Goal: Task Accomplishment & Management: Manage account settings

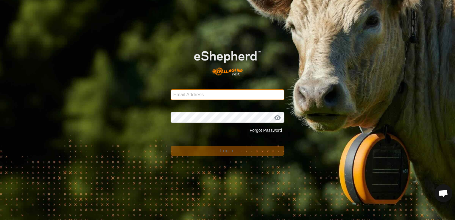
click at [245, 90] on input "Email Address" at bounding box center [228, 94] width 114 height 11
type input "[EMAIL_ADDRESS][DOMAIN_NAME]"
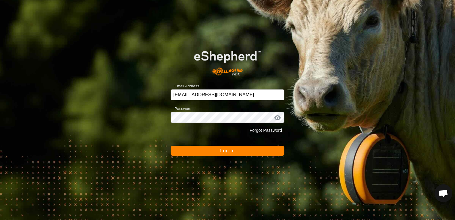
click at [231, 152] on span "Log In" at bounding box center [227, 150] width 15 height 5
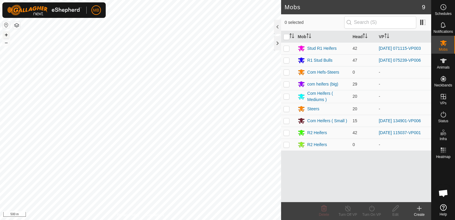
click at [4, 33] on button "+" at bounding box center [6, 34] width 7 height 7
click at [7, 33] on button "+" at bounding box center [6, 34] width 7 height 7
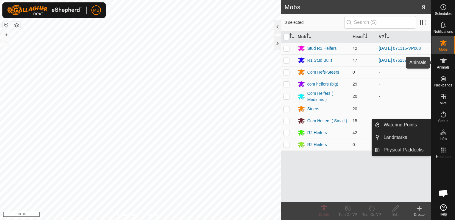
click at [440, 66] on span "Animals" at bounding box center [443, 67] width 13 height 4
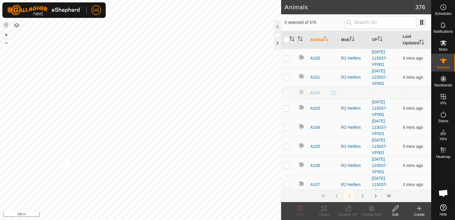
click at [61, 154] on div "WP 5 Type: trough Capacity: 100L Water Level: 100% Drinkable: Yes + – ⇧ i 100 m" at bounding box center [140, 110] width 281 height 220
checkbox input "true"
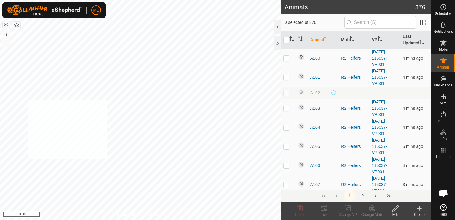
checkbox input "true"
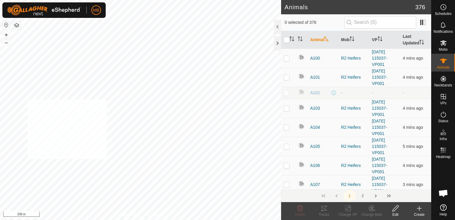
checkbox input "true"
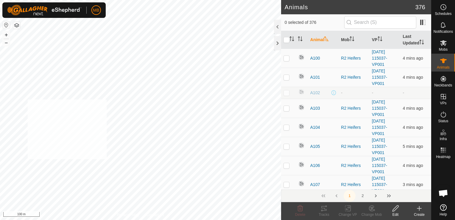
checkbox input "true"
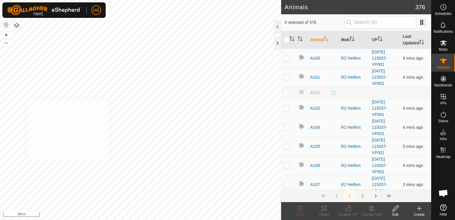
checkbox input "true"
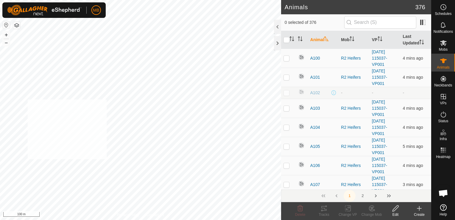
checkbox input "true"
click at [372, 210] on icon at bounding box center [371, 207] width 7 height 7
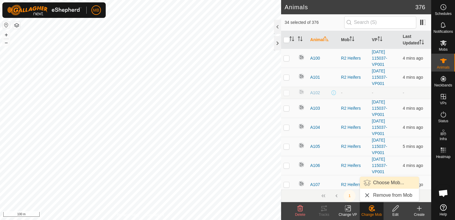
click at [380, 182] on link "Choose Mob..." at bounding box center [389, 182] width 59 height 12
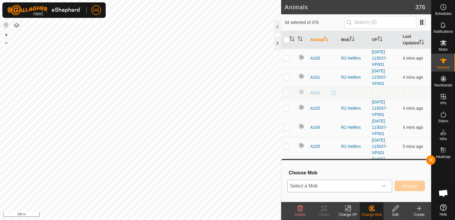
click at [384, 189] on div "dropdown trigger" at bounding box center [383, 186] width 12 height 12
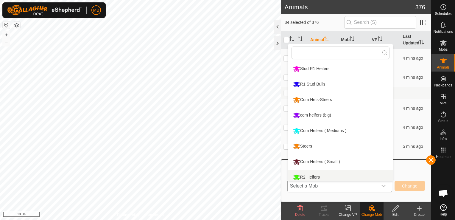
scroll to position [4, 0]
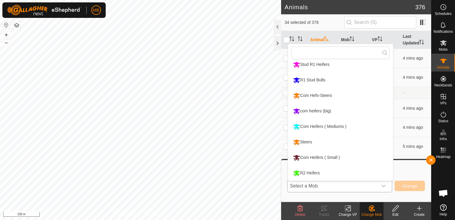
click at [331, 111] on li "com heifers (big)" at bounding box center [340, 111] width 105 height 15
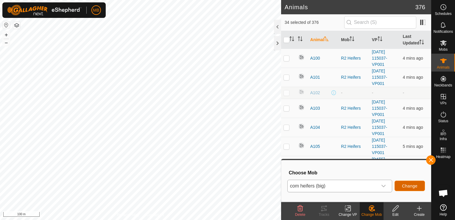
click at [405, 185] on span "Change" at bounding box center [409, 185] width 15 height 5
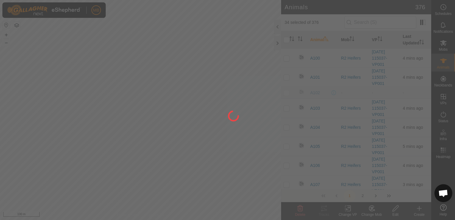
checkbox input "false"
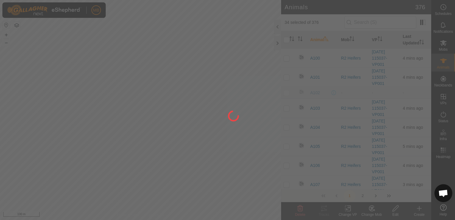
checkbox input "false"
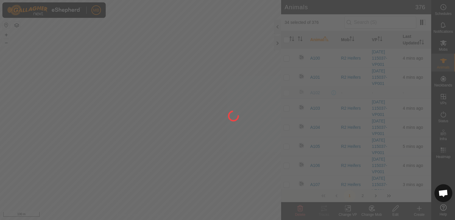
checkbox input "false"
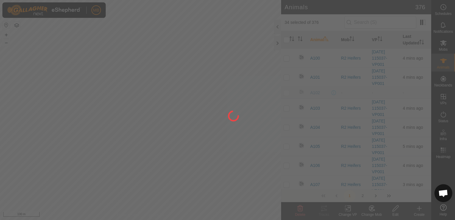
checkbox input "false"
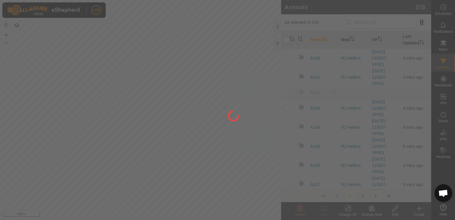
checkbox input "false"
